Goal: Transaction & Acquisition: Purchase product/service

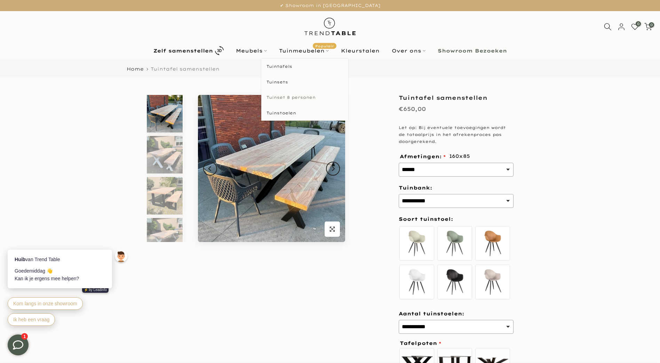
click at [283, 97] on link "Tuinset 8 personen" at bounding box center [304, 98] width 87 height 16
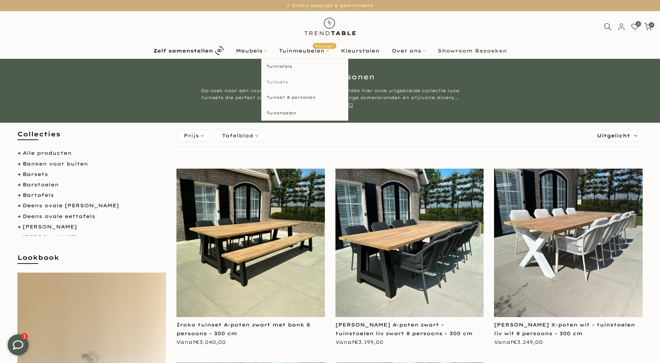
click at [282, 81] on link "Tuinsets" at bounding box center [304, 82] width 87 height 16
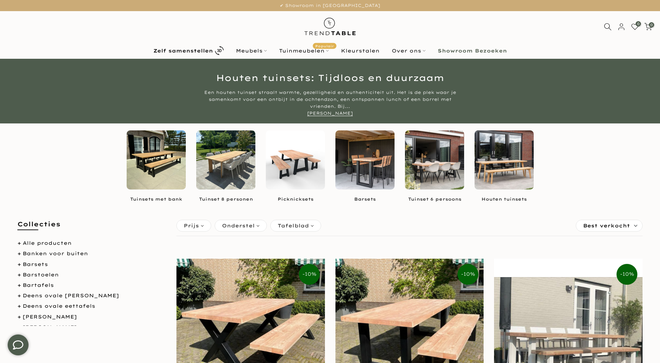
scroll to position [47, 0]
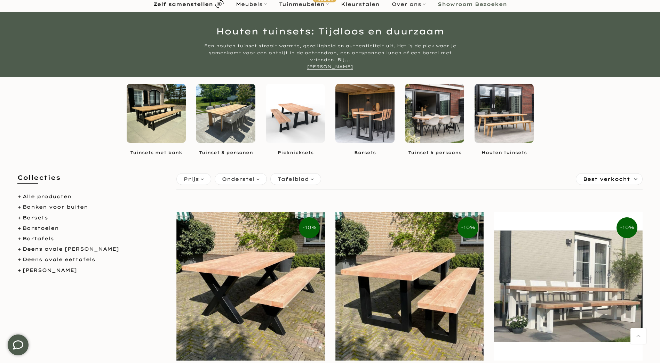
click at [165, 123] on img at bounding box center [156, 113] width 59 height 59
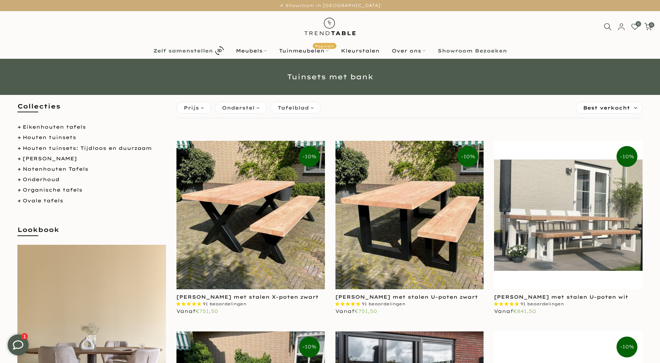
click at [160, 50] on b "Zelf samenstellen" at bounding box center [183, 50] width 60 height 5
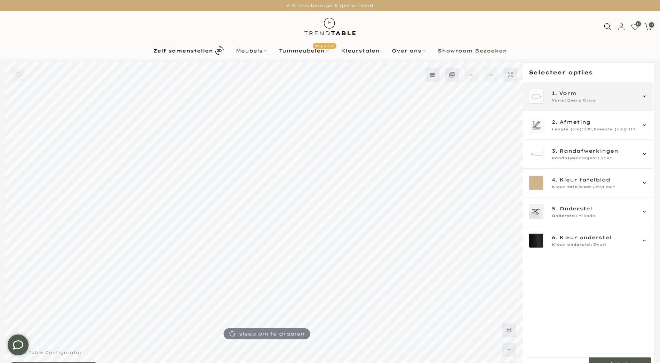
click at [636, 95] on div "1. Vorm Vorm: Deens Ovaal" at bounding box center [588, 96] width 118 height 15
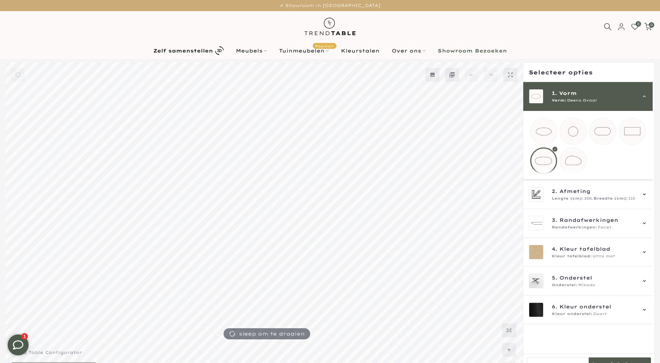
click at [631, 132] on mmq-loader at bounding box center [632, 131] width 26 height 26
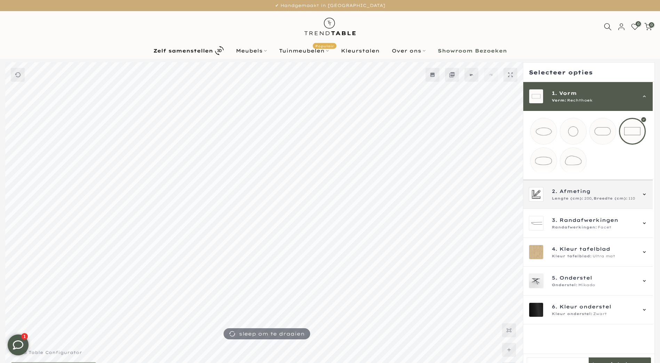
click at [625, 195] on span "2. Afmeting" at bounding box center [594, 192] width 84 height 8
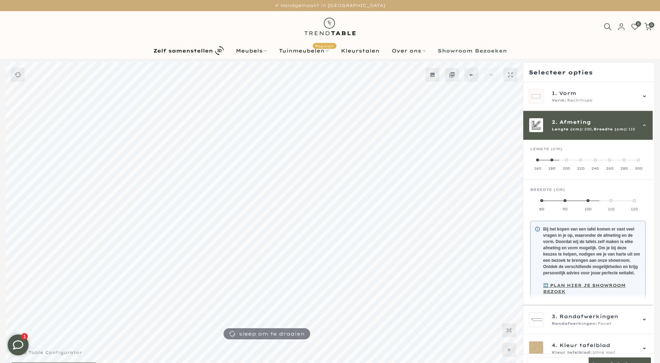
scroll to position [29, 0]
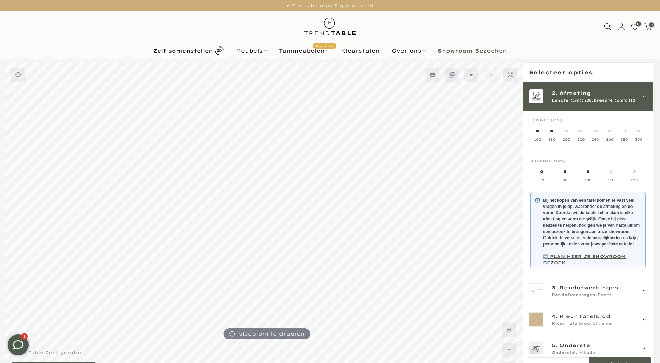
click at [581, 131] on span at bounding box center [580, 131] width 3 height 3
click at [580, 172] on span at bounding box center [578, 172] width 3 height 3
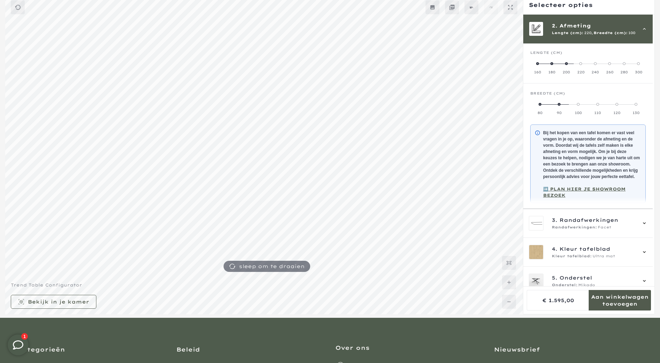
scroll to position [86, 0]
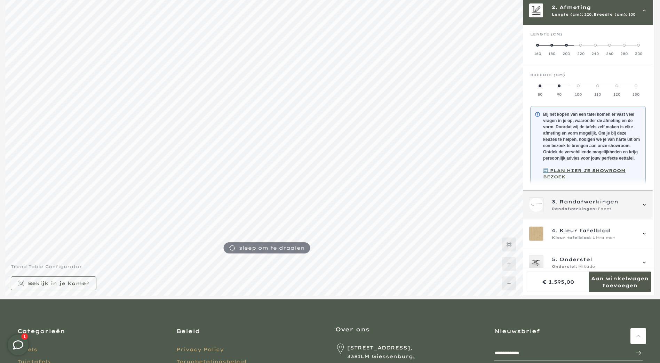
click at [593, 206] on span "Randafwerkingen" at bounding box center [589, 202] width 59 height 8
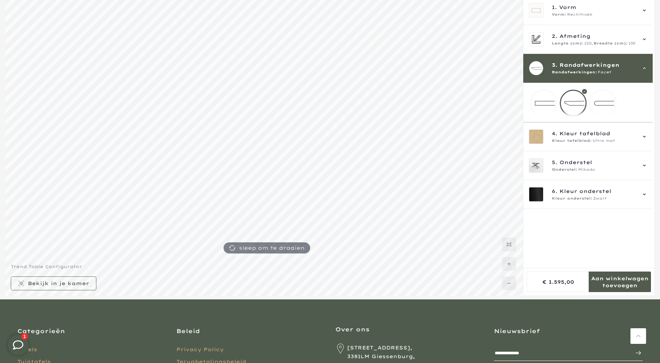
scroll to position [0, 0]
click at [547, 101] on mmq-loader at bounding box center [544, 103] width 26 height 26
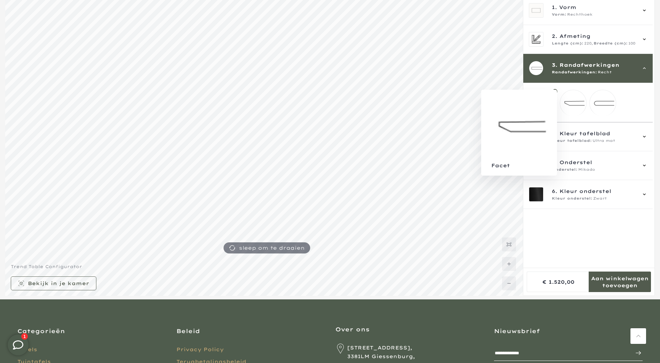
click at [571, 104] on mmq-loader at bounding box center [573, 103] width 26 height 26
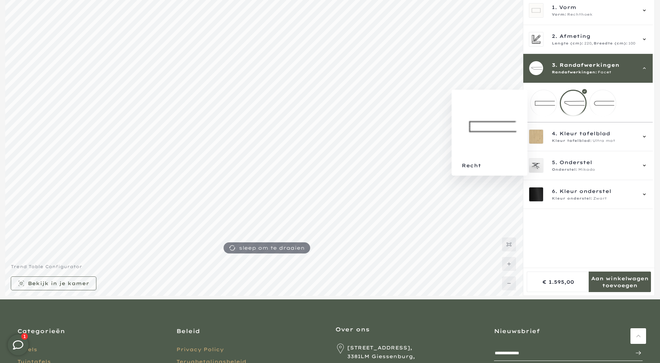
click at [548, 104] on mmq-loader at bounding box center [544, 103] width 26 height 26
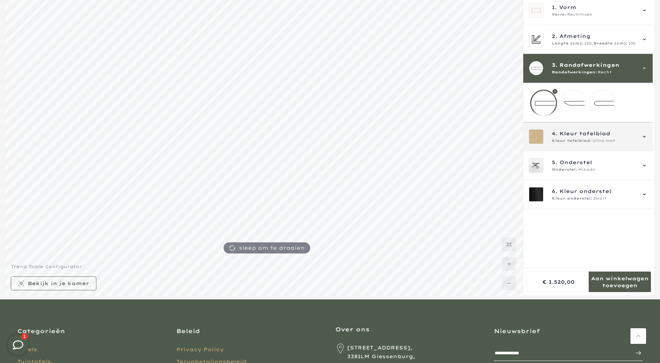
click at [615, 143] on div "4. Kleur tafelblad Kleur tafelblad: Ultra mat" at bounding box center [594, 137] width 84 height 14
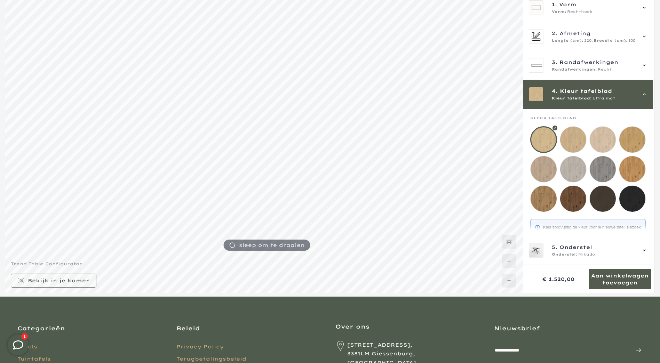
scroll to position [95, 0]
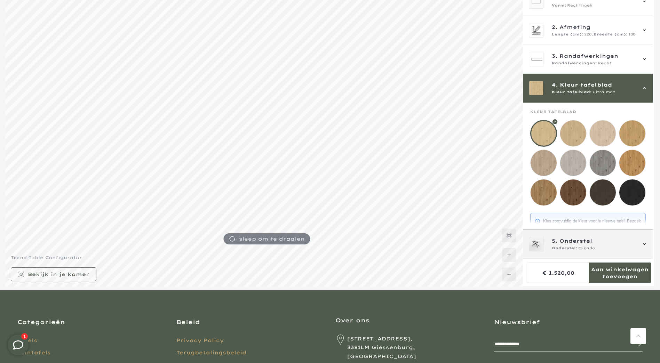
click at [583, 243] on span "Onderstel" at bounding box center [576, 241] width 33 height 8
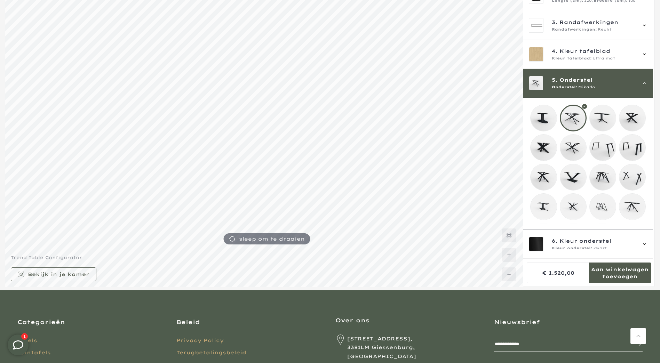
scroll to position [65, 0]
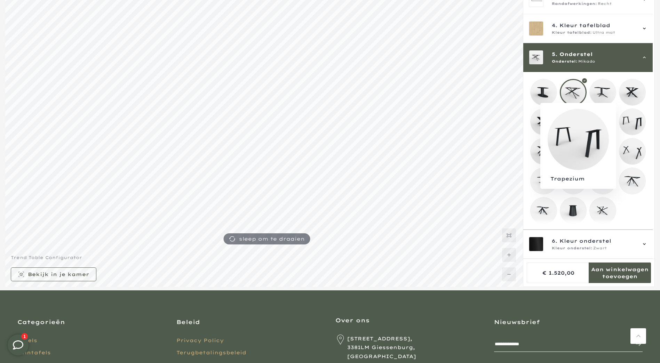
click at [633, 114] on mmq-loader at bounding box center [632, 122] width 26 height 26
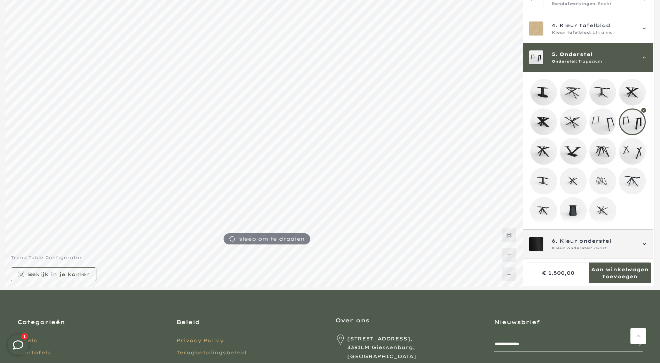
click at [642, 244] on icon at bounding box center [645, 245] width 6 height 6
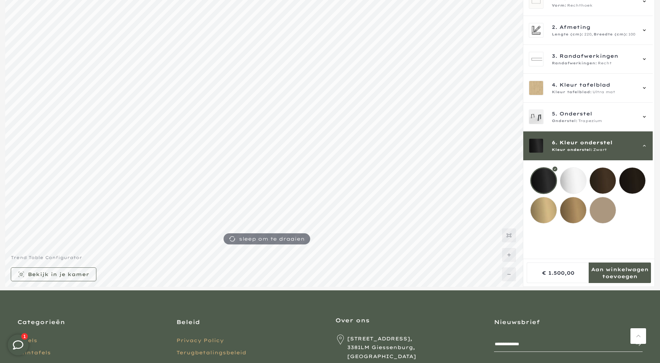
click at [644, 145] on icon at bounding box center [645, 146] width 6 height 6
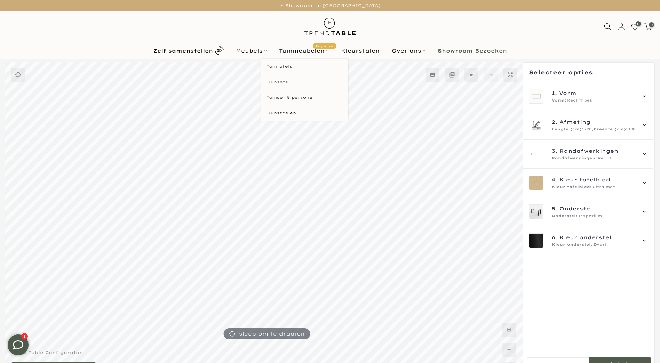
click at [282, 81] on link "Tuinsets" at bounding box center [304, 82] width 87 height 16
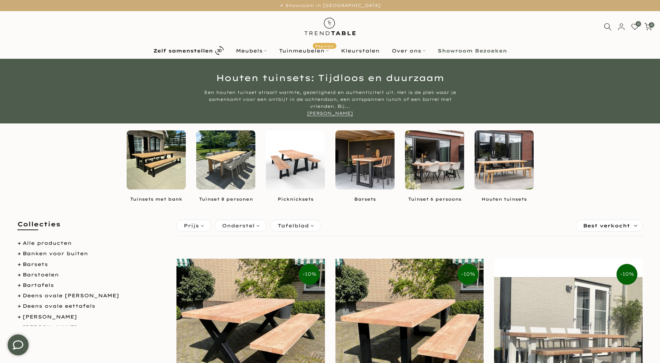
click at [152, 158] on img at bounding box center [156, 159] width 59 height 59
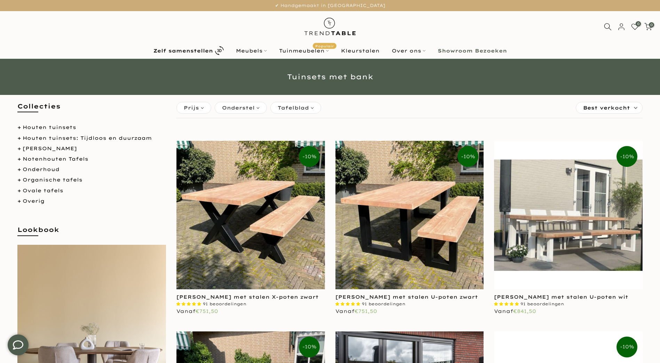
scroll to position [169, 0]
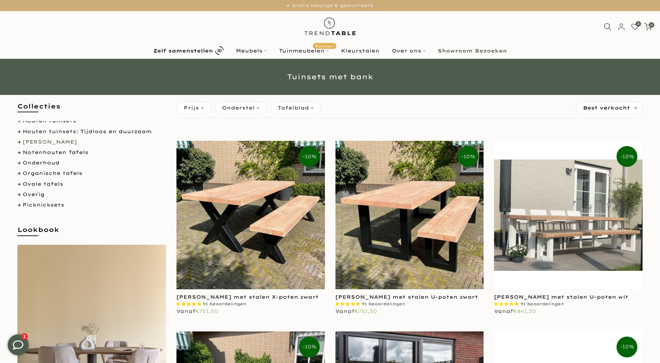
click at [52, 141] on link "[PERSON_NAME]" at bounding box center [50, 142] width 54 height 6
